Goal: Task Accomplishment & Management: Complete application form

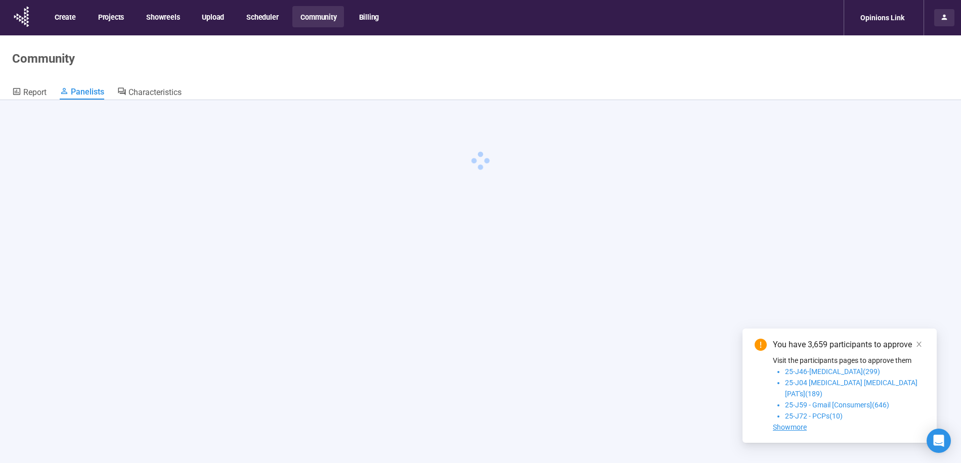
click at [948, 16] on div at bounding box center [944, 17] width 20 height 17
click at [905, 180] on span "Logout" at bounding box center [905, 182] width 23 height 8
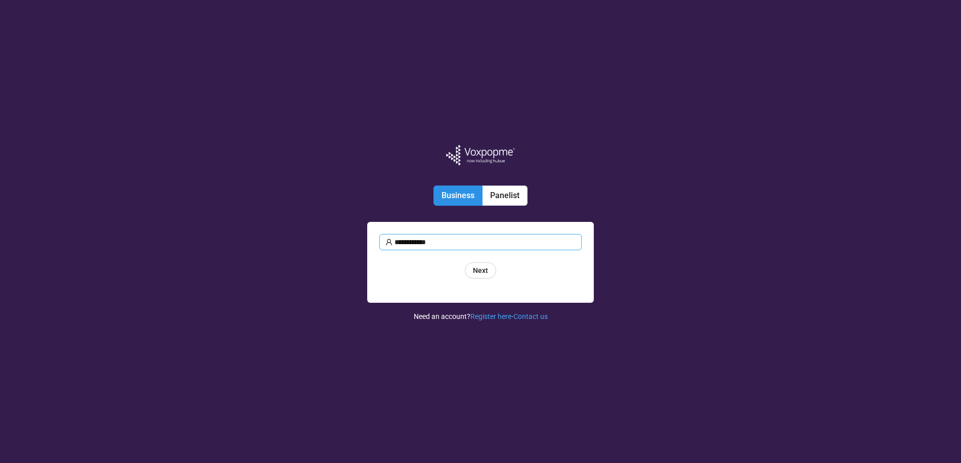
type input "**********"
click at [476, 271] on span "Next" at bounding box center [480, 270] width 15 height 11
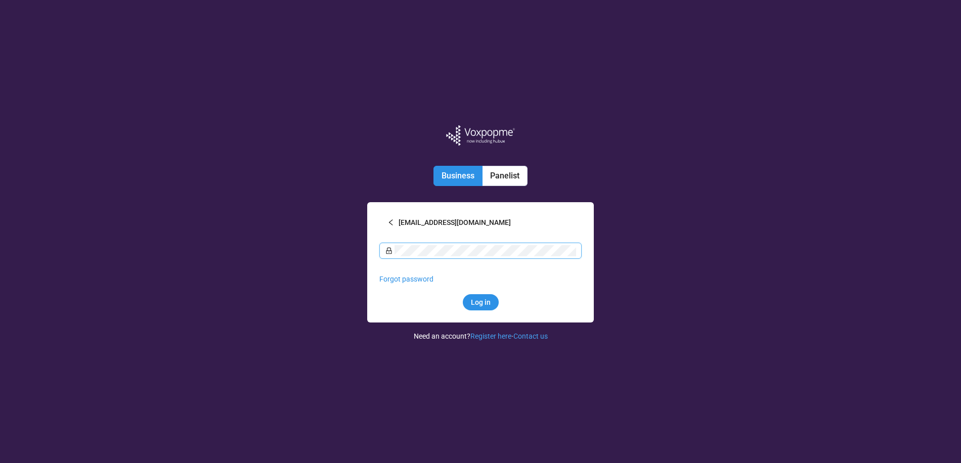
click at [463, 294] on button "Log in" at bounding box center [481, 302] width 36 height 16
click at [500, 278] on link "Forgot password" at bounding box center [479, 279] width 54 height 8
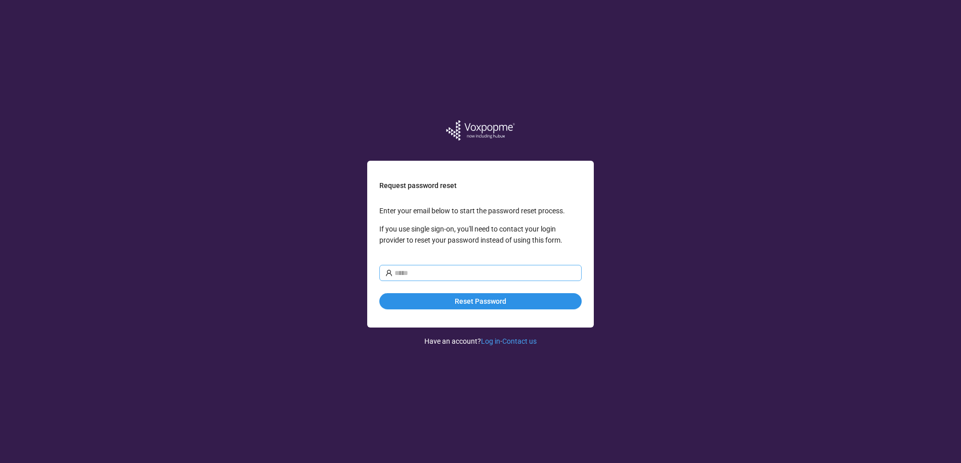
click at [500, 277] on input "text" at bounding box center [485, 273] width 181 height 11
type input "*"
type input "**********"
click at [506, 307] on button "Reset Password" at bounding box center [480, 301] width 202 height 16
click at [545, 302] on button "Reset Password" at bounding box center [480, 301] width 202 height 16
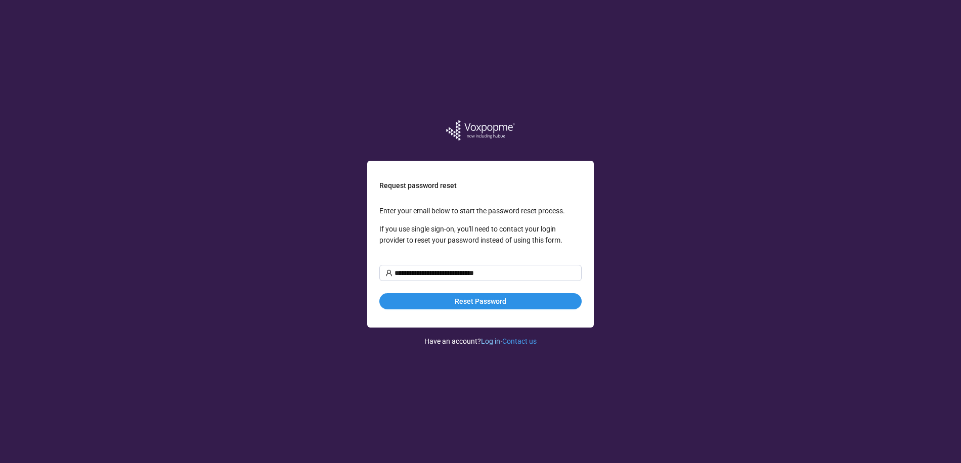
click at [490, 340] on link "Log in" at bounding box center [490, 341] width 19 height 8
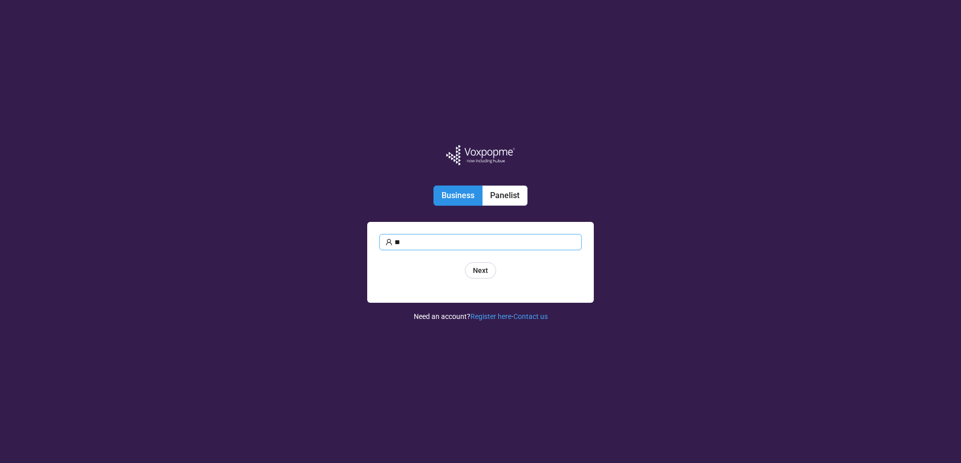
type input "*"
type input "**********"
click at [480, 267] on span "Next" at bounding box center [480, 270] width 15 height 11
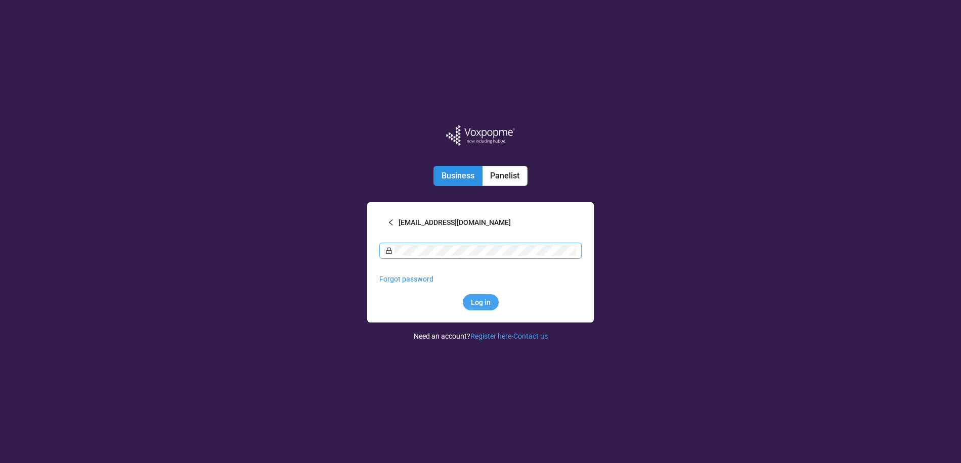
click at [476, 300] on span "Log in" at bounding box center [481, 302] width 20 height 11
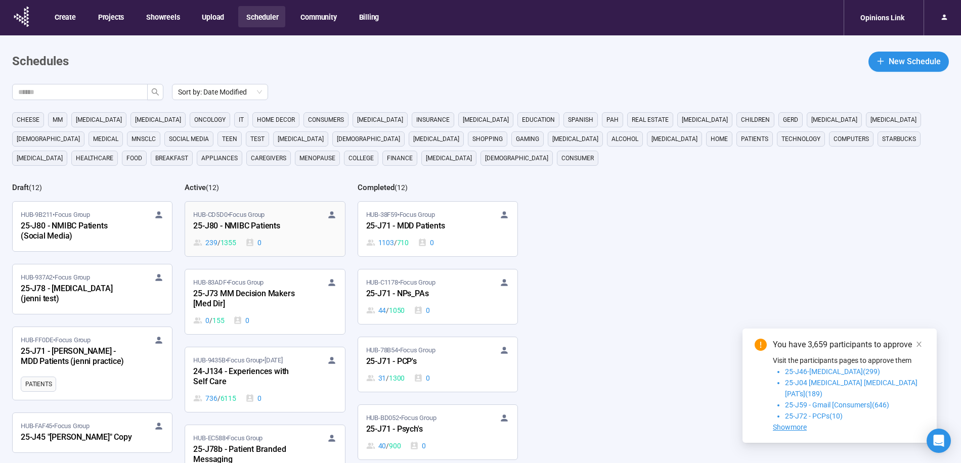
click at [275, 223] on div "25-J80 - NMIBC Patients" at bounding box center [248, 226] width 111 height 13
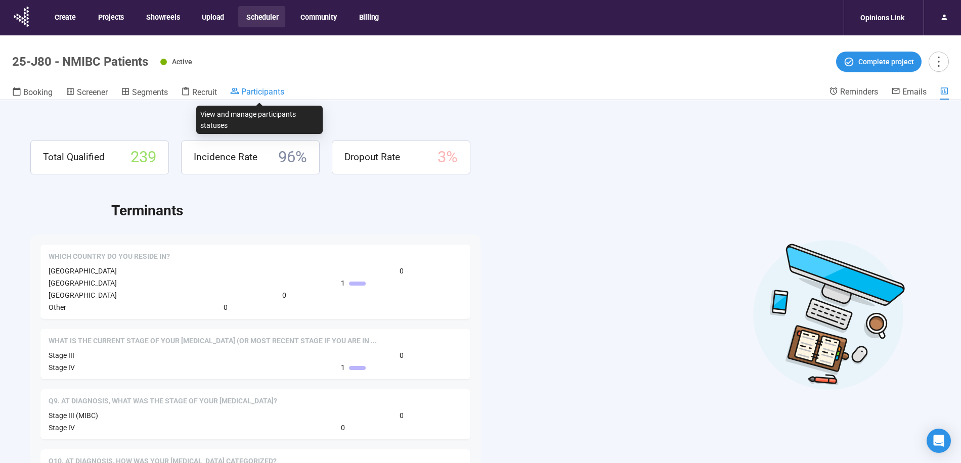
click at [257, 92] on span "Participants" at bounding box center [262, 92] width 43 height 10
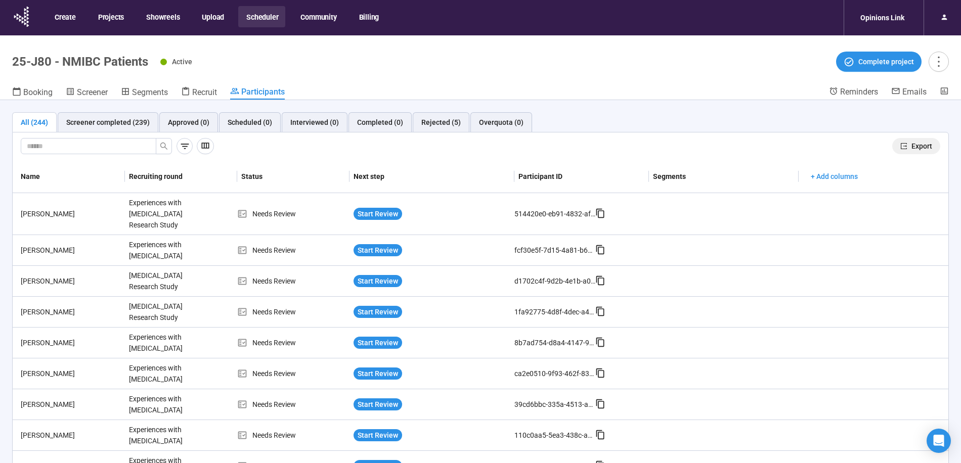
click at [928, 146] on span "Export" at bounding box center [921, 146] width 21 height 11
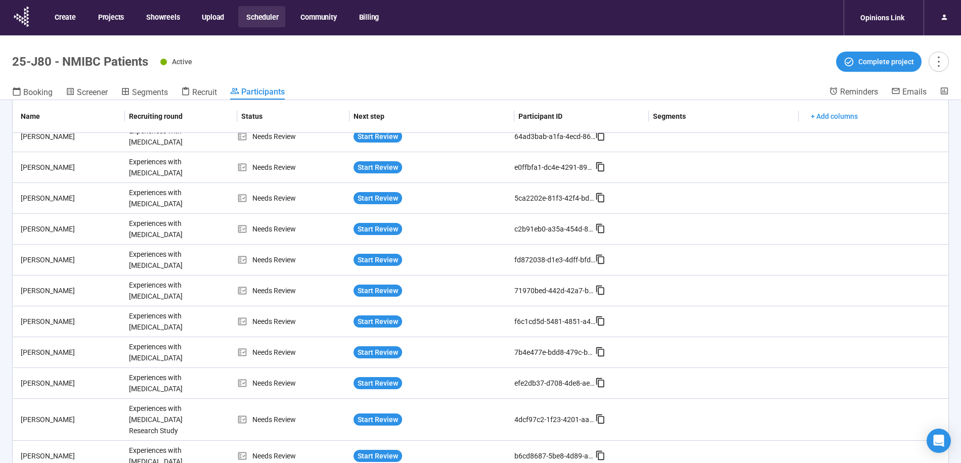
scroll to position [35, 0]
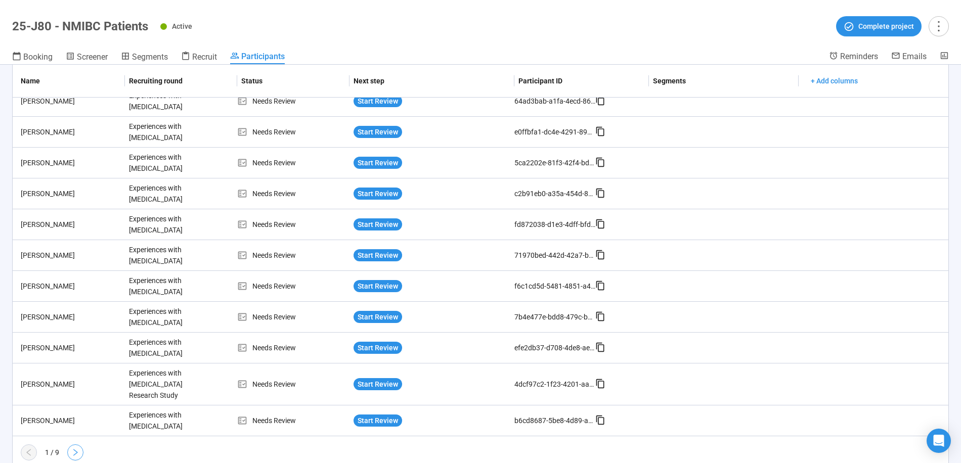
click at [75, 449] on icon "right" at bounding box center [75, 453] width 8 height 8
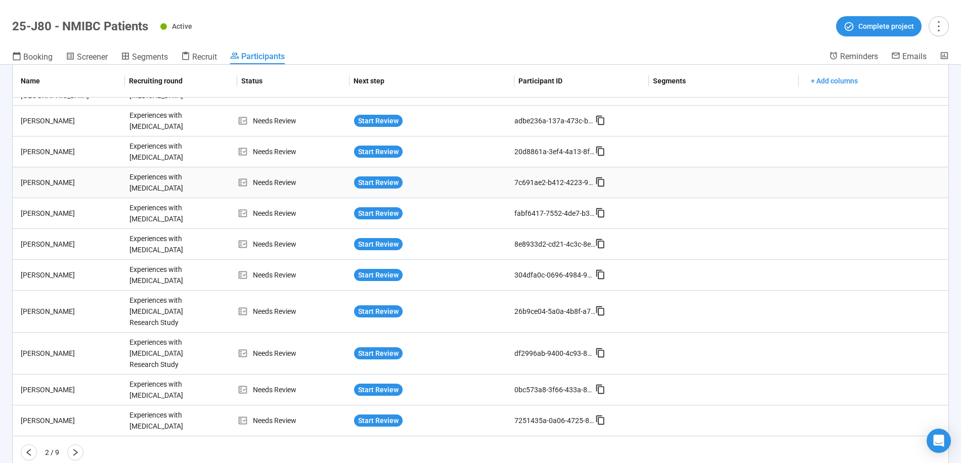
scroll to position [0, 0]
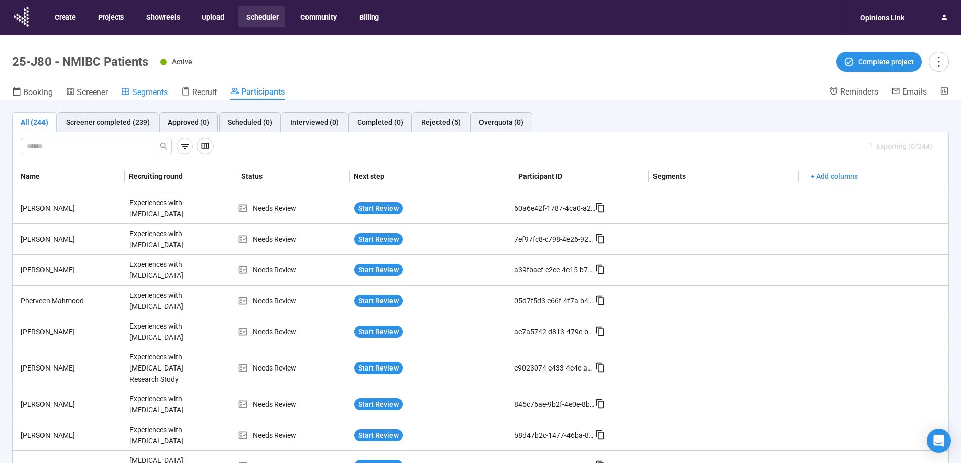
click at [145, 94] on span "Segments" at bounding box center [150, 93] width 36 height 10
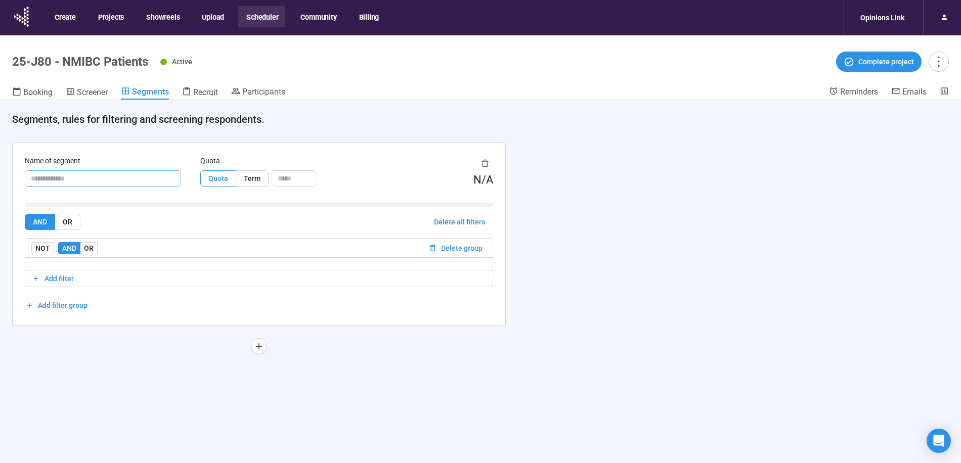
click at [147, 183] on input "text" at bounding box center [103, 178] width 156 height 16
click at [313, 53] on div "Active Complete project" at bounding box center [554, 62] width 789 height 20
click at [205, 90] on span "Recruit" at bounding box center [205, 93] width 25 height 10
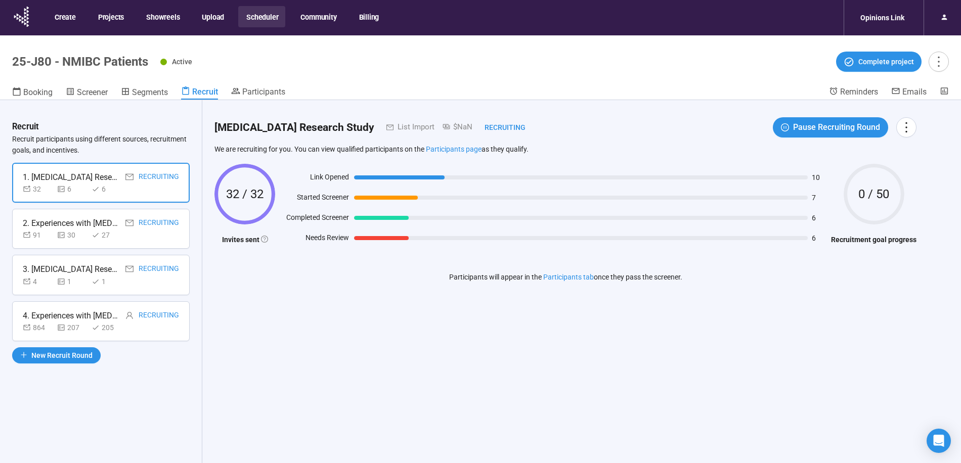
click at [82, 222] on div "2. Experiences with [MEDICAL_DATA] Research Study" at bounding box center [71, 223] width 96 height 13
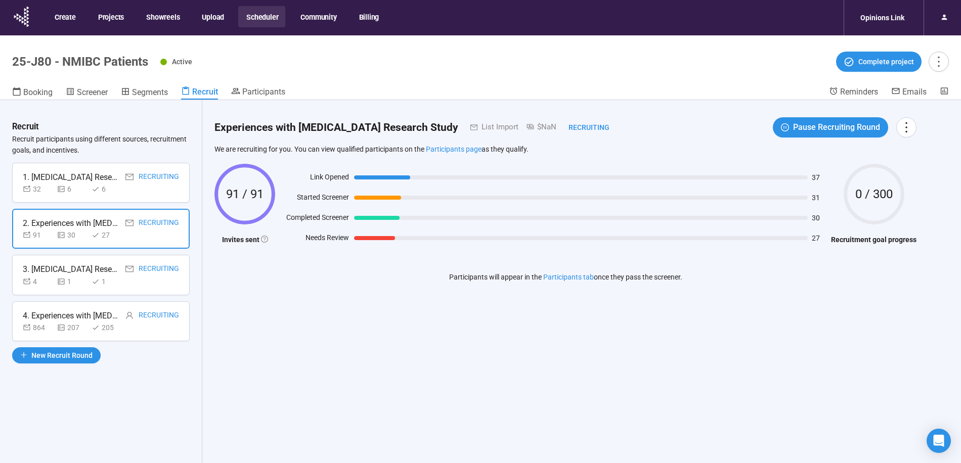
click at [63, 269] on div "3. [MEDICAL_DATA] Research Study" at bounding box center [71, 269] width 96 height 13
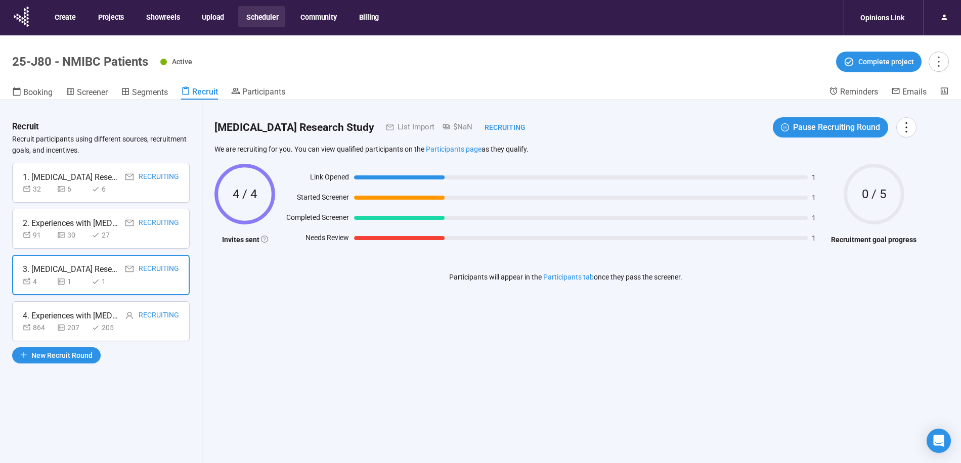
click at [66, 310] on div "4. Experiences with [MEDICAL_DATA]" at bounding box center [71, 316] width 96 height 13
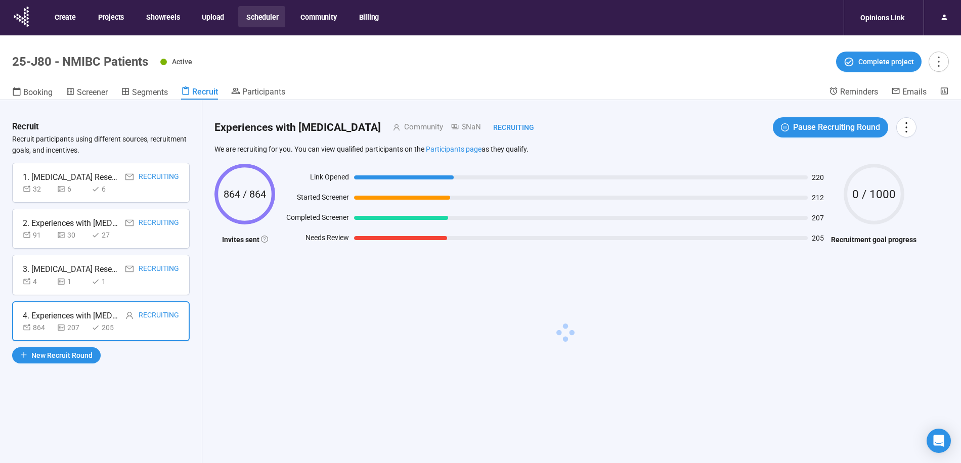
click at [64, 225] on div "2. Experiences with [MEDICAL_DATA] Research Study" at bounding box center [71, 223] width 96 height 13
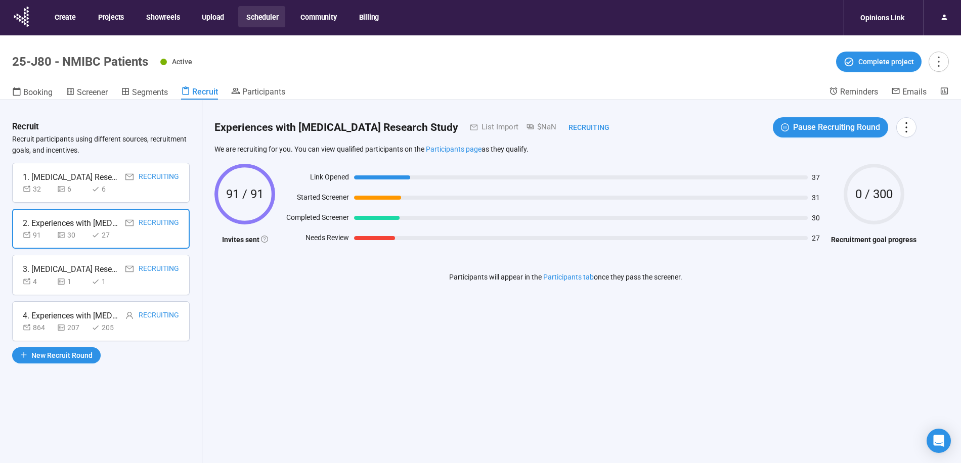
click at [67, 171] on div "1. [MEDICAL_DATA] Research Study" at bounding box center [71, 177] width 96 height 13
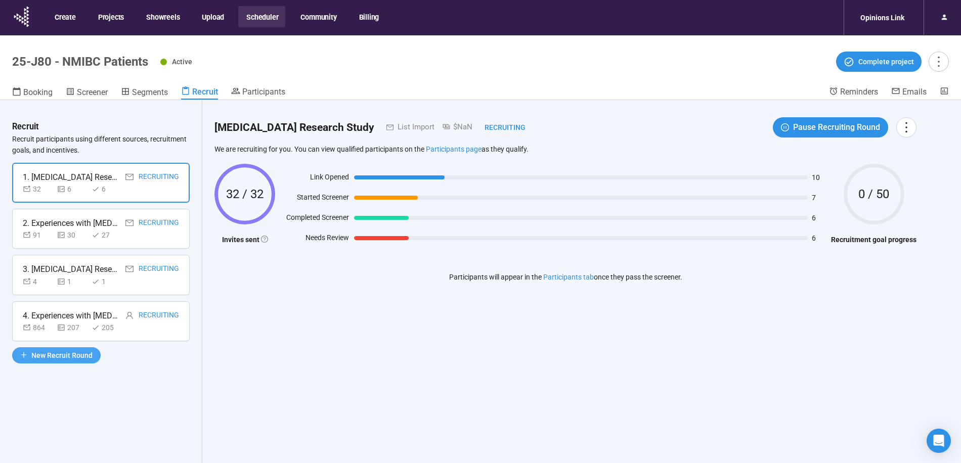
click at [58, 354] on span "New Recruit Round" at bounding box center [61, 355] width 61 height 11
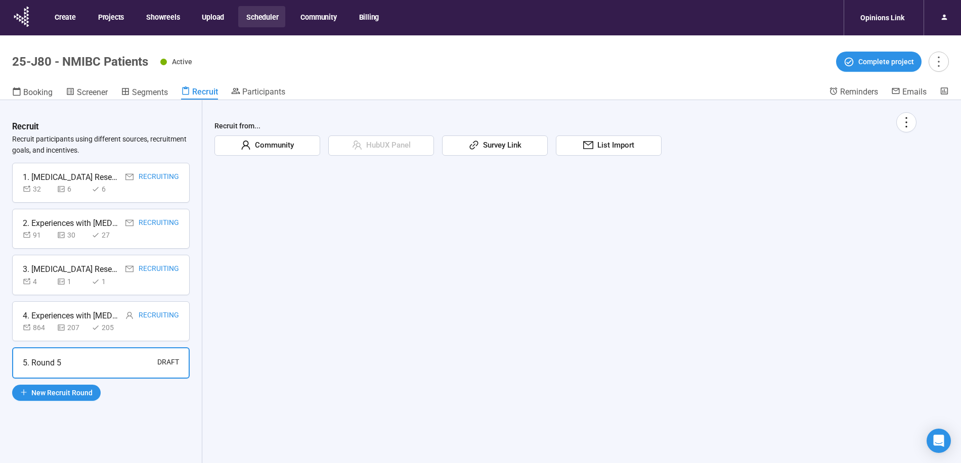
click at [481, 150] on span "Survey Link" at bounding box center [500, 146] width 42 height 12
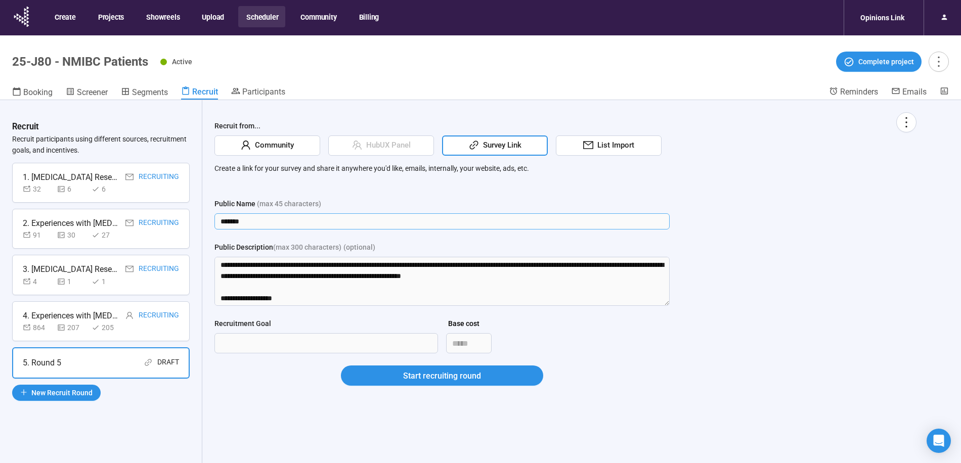
drag, startPoint x: 290, startPoint y: 219, endPoint x: 168, endPoint y: 214, distance: 122.0
click at [168, 214] on div "Recruit Recruit participants using different sources, recruitment goals, and in…" at bounding box center [480, 299] width 961 height 399
type input "**********"
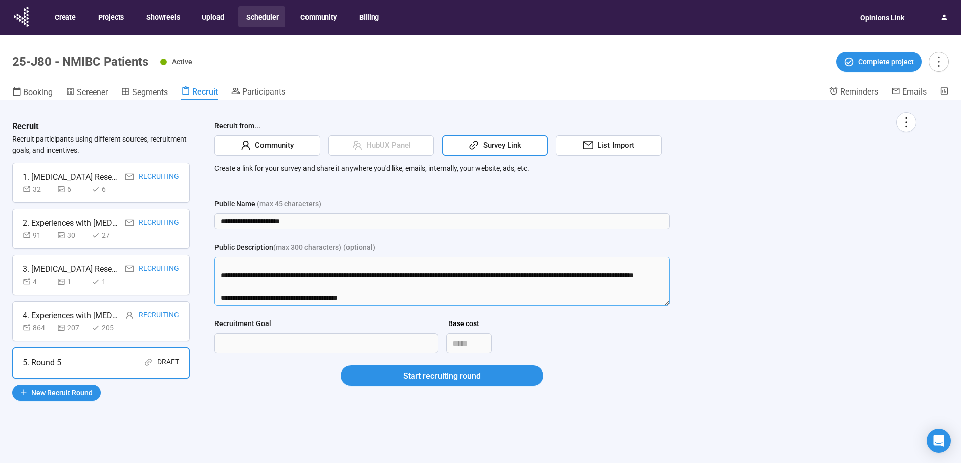
drag, startPoint x: 219, startPoint y: 262, endPoint x: 250, endPoint y: 421, distance: 162.4
click at [249, 422] on div "**********" at bounding box center [565, 299] width 726 height 399
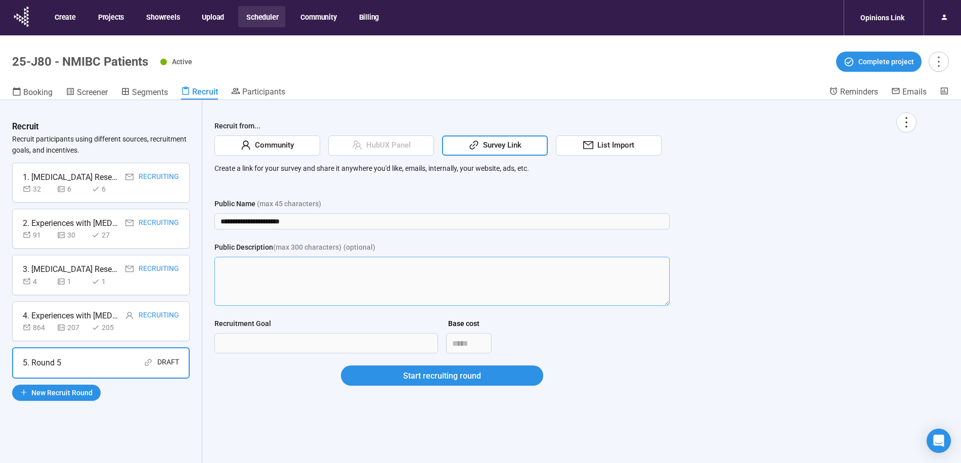
scroll to position [0, 0]
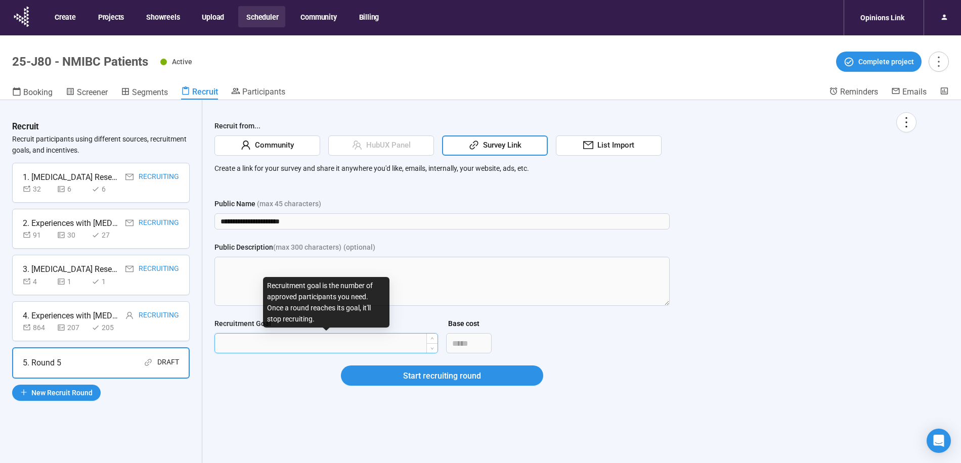
click at [296, 341] on input "Recruitment Goal" at bounding box center [326, 343] width 223 height 19
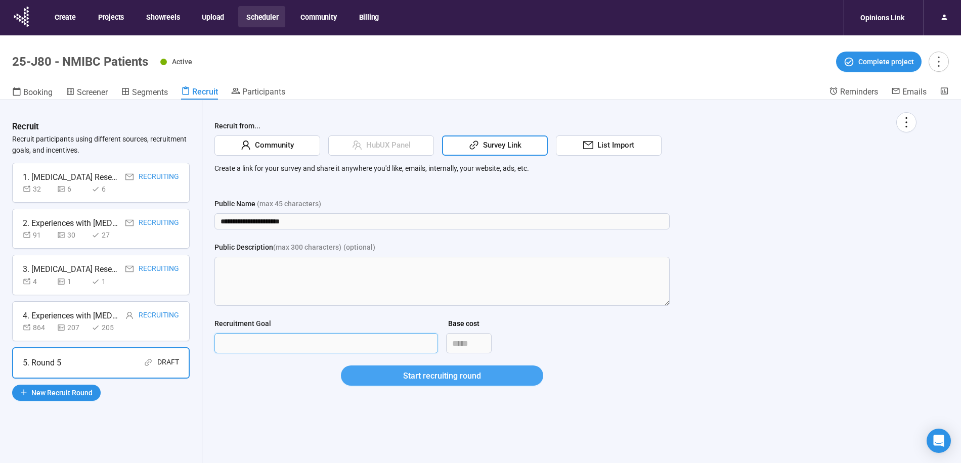
type input "***"
click at [441, 377] on span "Start recruiting round" at bounding box center [442, 376] width 78 height 13
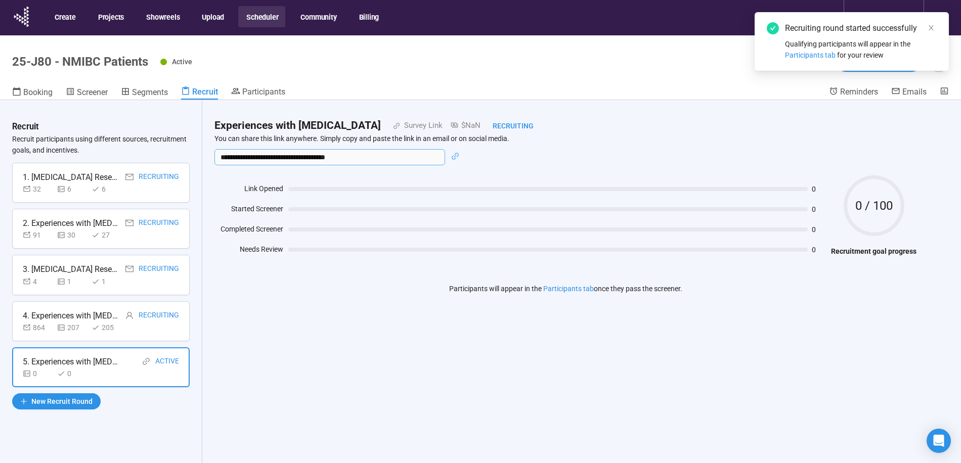
click at [268, 161] on input "**********" at bounding box center [329, 157] width 231 height 16
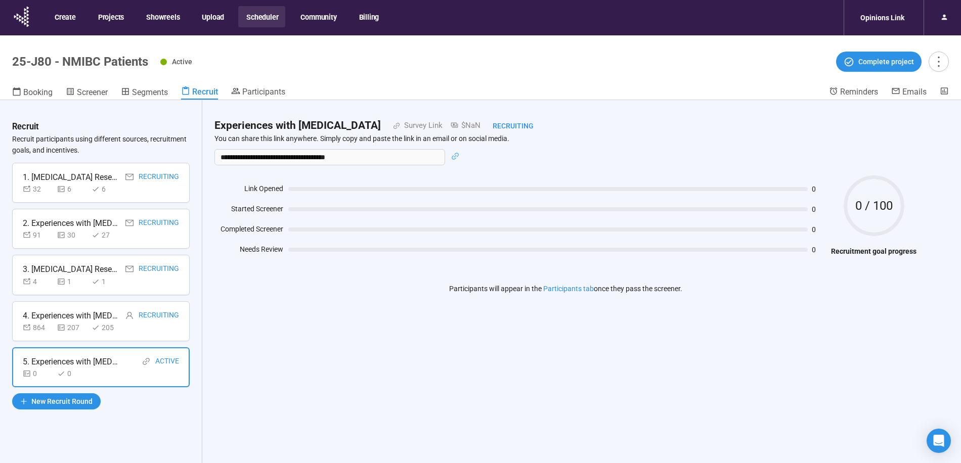
scroll to position [3, 0]
